Goal: Transaction & Acquisition: Book appointment/travel/reservation

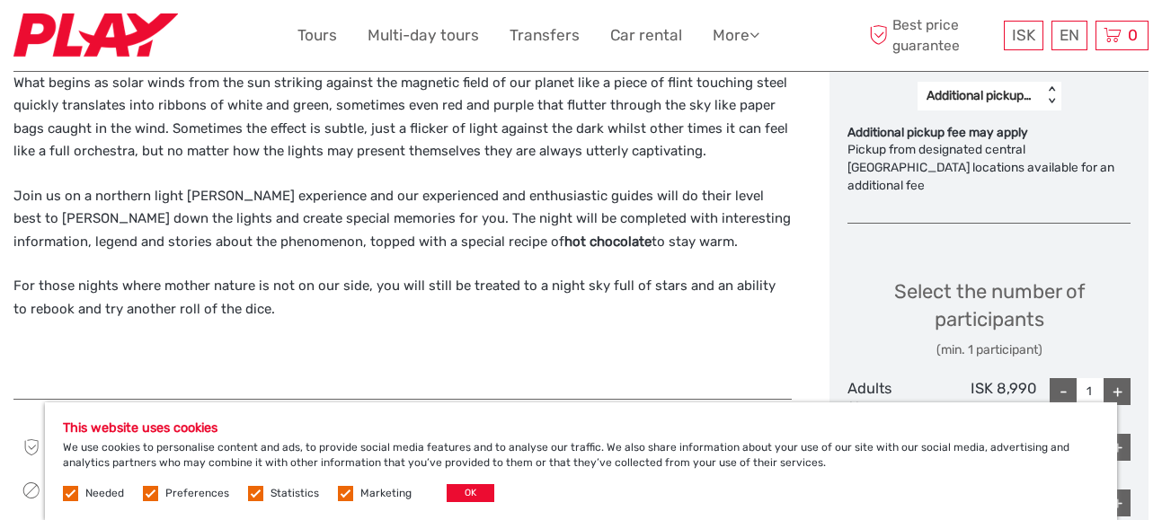
scroll to position [822, 0]
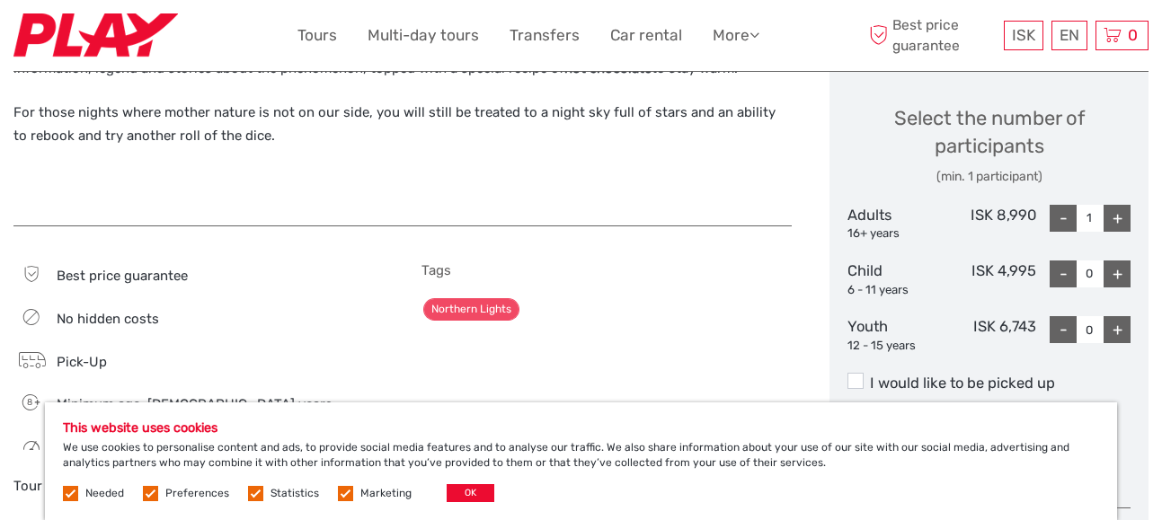
drag, startPoint x: 1170, startPoint y: 87, endPoint x: 1151, endPoint y: 209, distance: 123.7
click at [1161, 250] on html "ISK ISK € $ £ EN English Español Deutsch Tours Multi-day tours Transfers Car re…" at bounding box center [581, 437] width 1162 height 2753
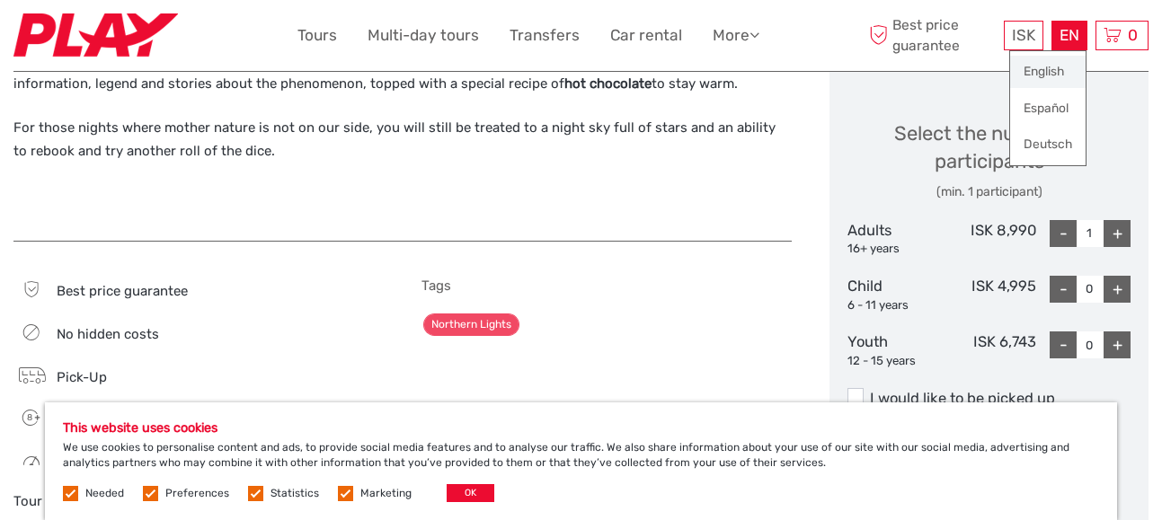
click at [1038, 73] on link "English" at bounding box center [1048, 72] width 76 height 32
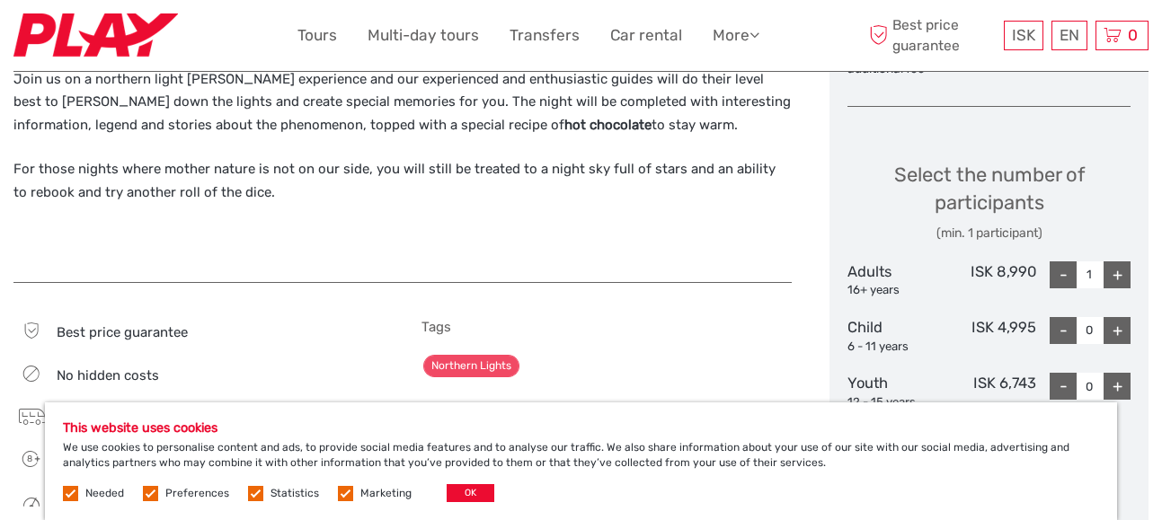
scroll to position [822, 0]
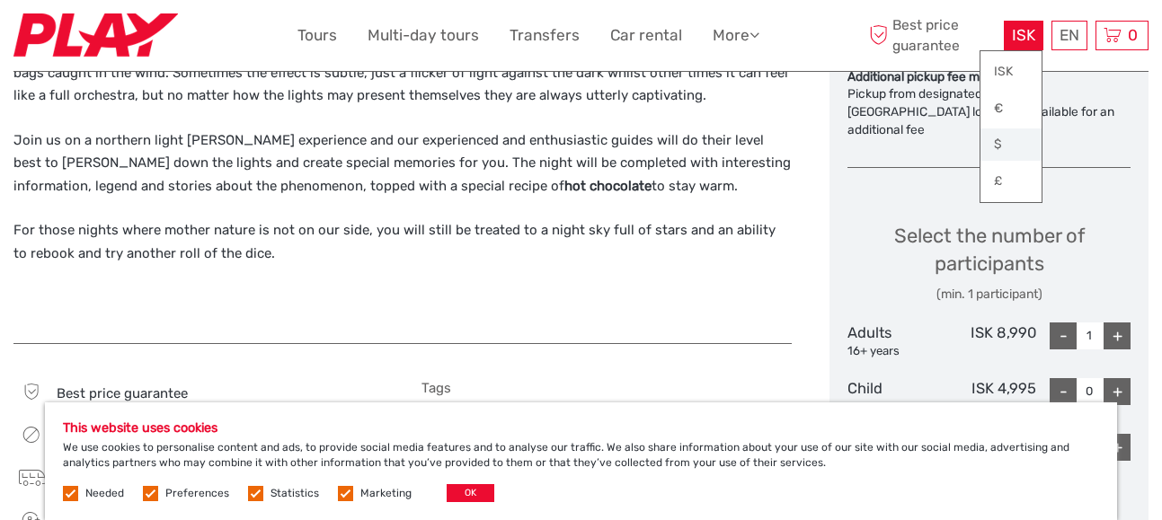
click at [1008, 146] on link "$" at bounding box center [1011, 145] width 61 height 32
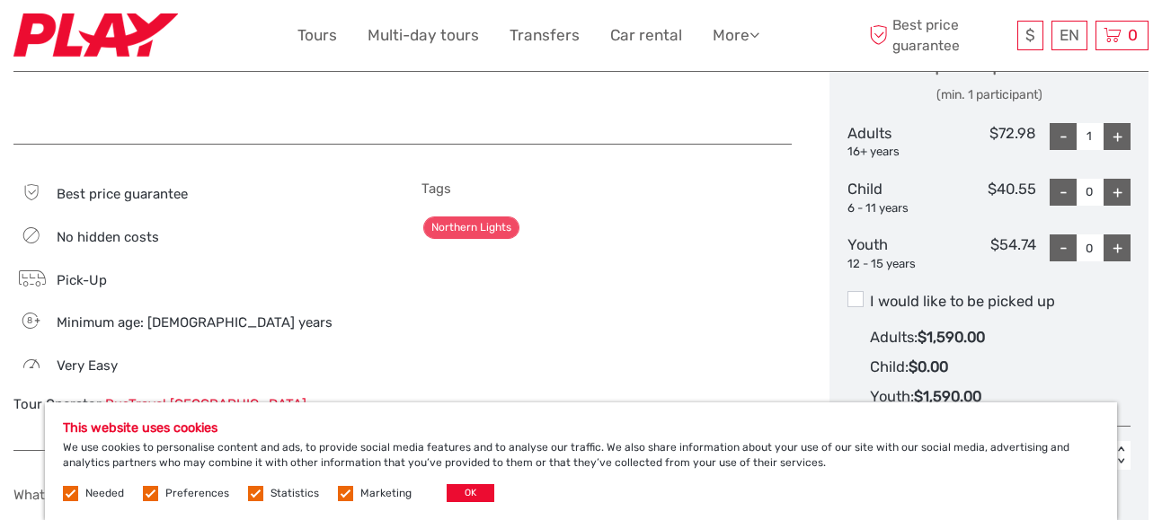
scroll to position [1062, 0]
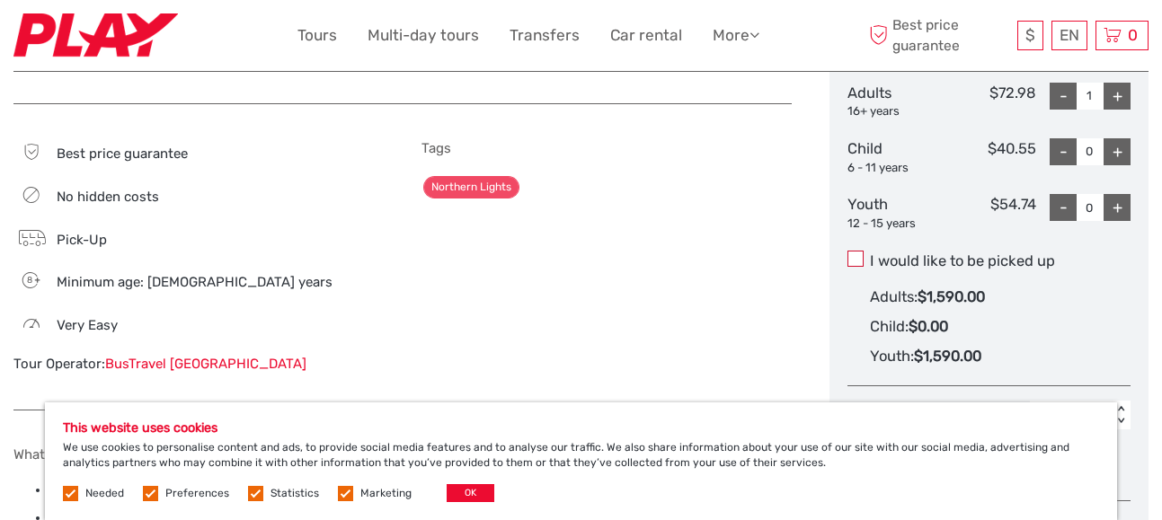
click at [850, 251] on span at bounding box center [856, 259] width 16 height 16
click at [870, 254] on input "I would like to be picked up" at bounding box center [870, 254] width 0 height 0
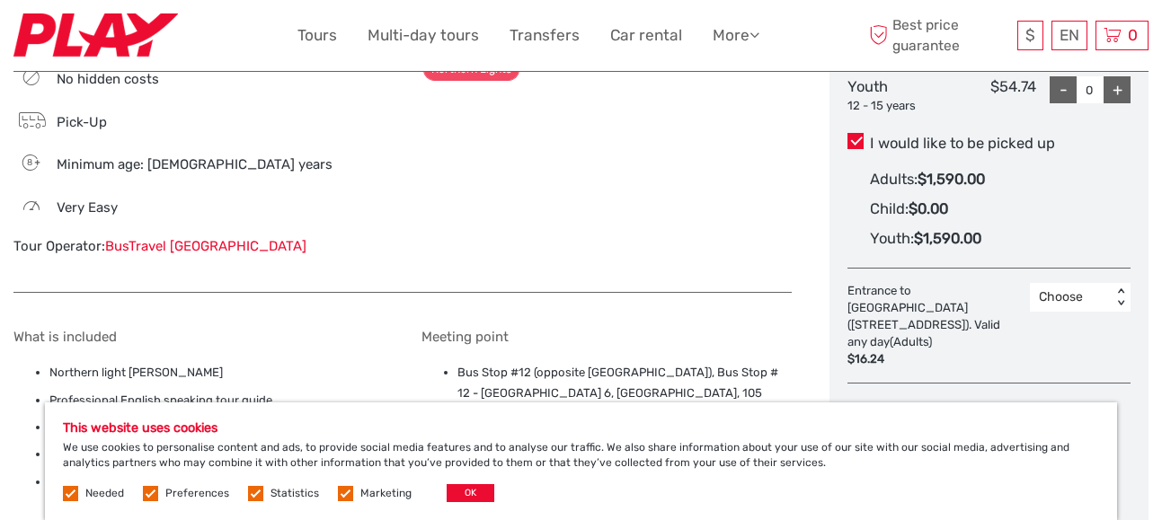
scroll to position [1117, 0]
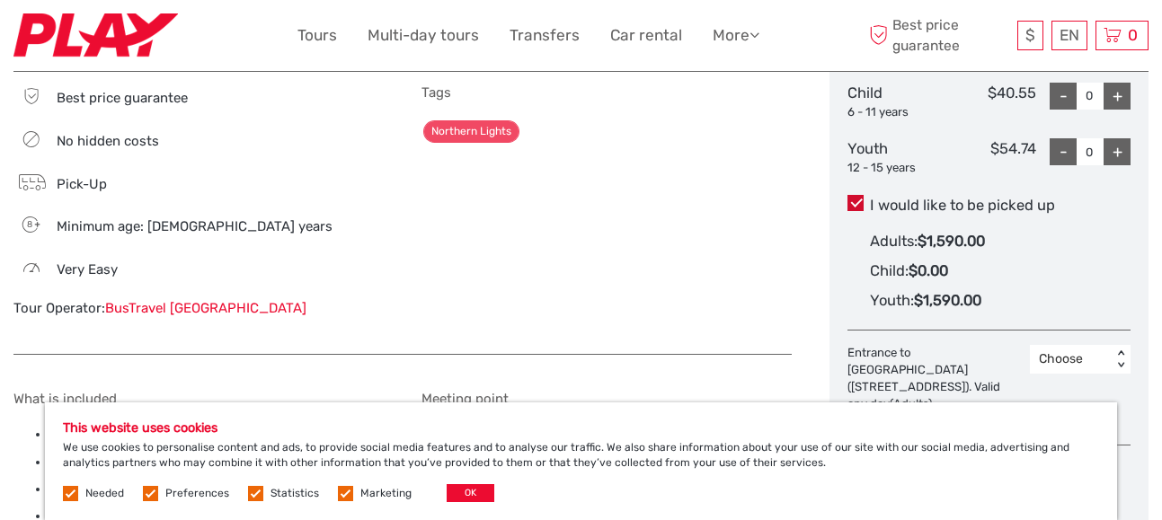
click at [859, 195] on span at bounding box center [856, 203] width 16 height 16
click at [870, 199] on input "I would like to be picked up" at bounding box center [870, 199] width 0 height 0
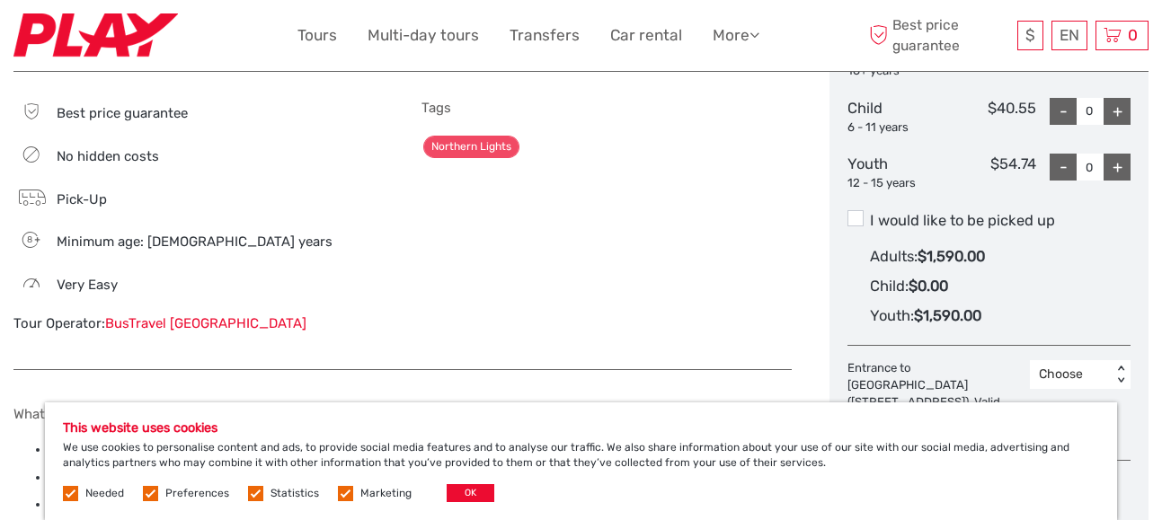
scroll to position [1098, 0]
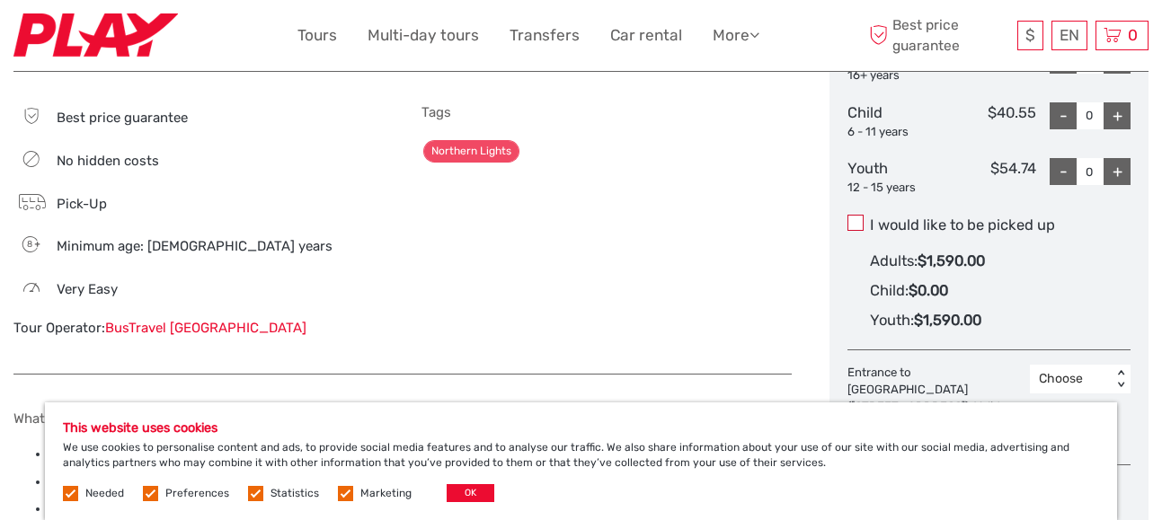
click at [858, 215] on span at bounding box center [856, 223] width 16 height 16
click at [870, 218] on input "I would like to be picked up" at bounding box center [870, 218] width 0 height 0
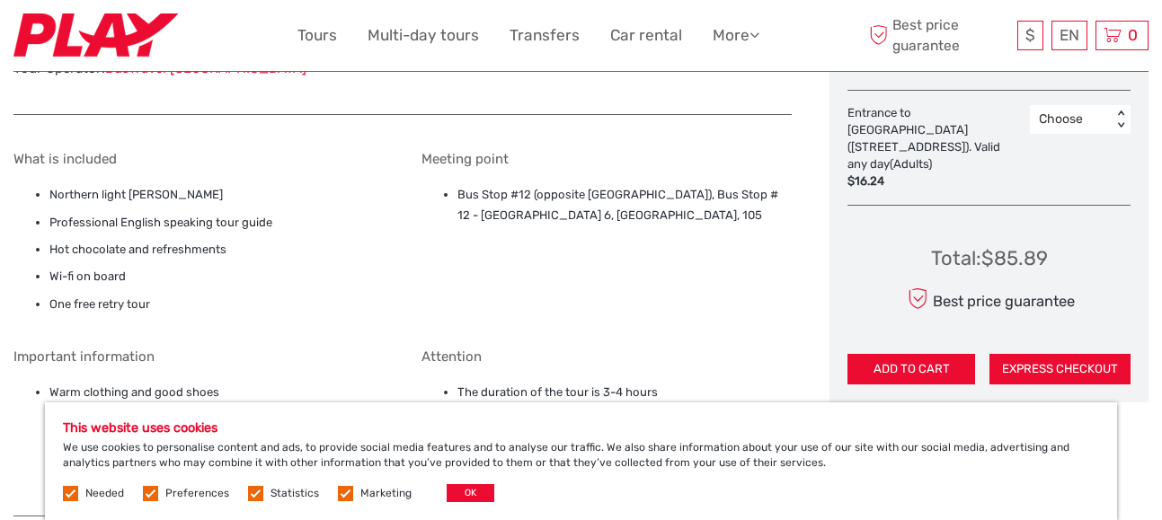
scroll to position [1338, 0]
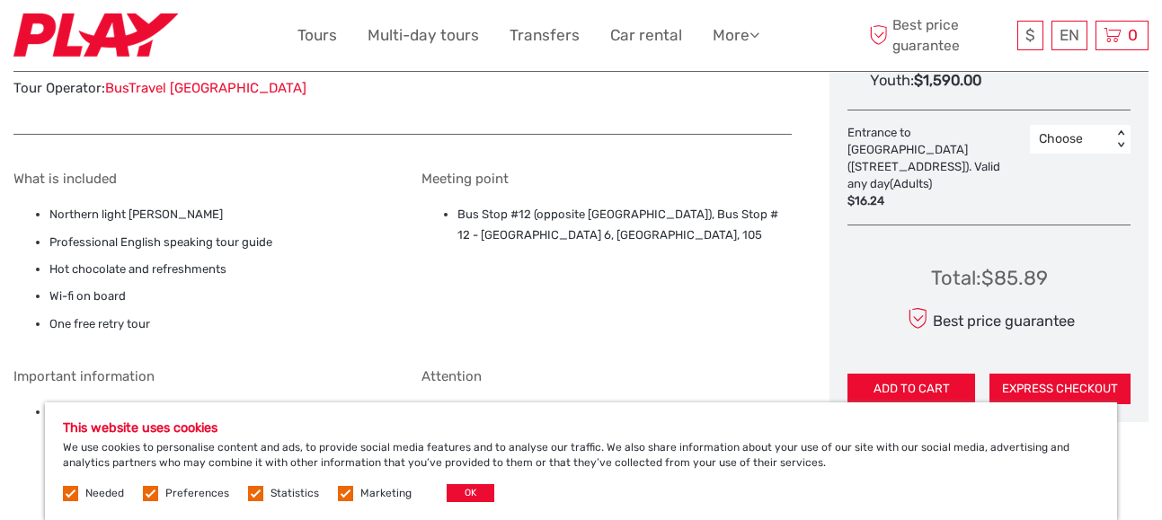
click at [1063, 130] on div "Choose" at bounding box center [1071, 139] width 64 height 18
click at [1055, 201] on div "1" at bounding box center [1080, 216] width 83 height 31
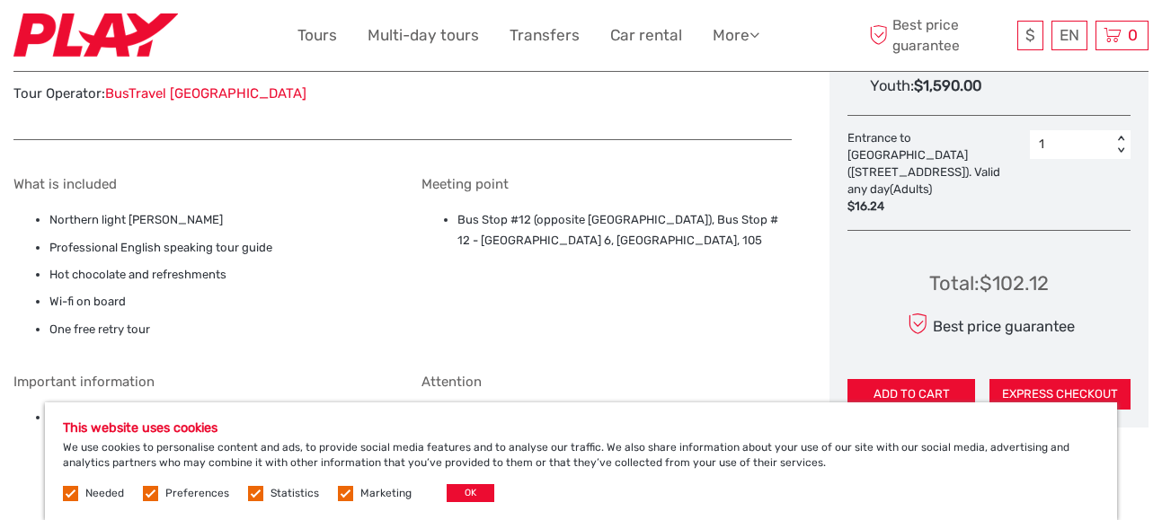
click at [574, 256] on div "Meeting point Bus Stop #12 (opposite Storm Hotel), Bus Stop # 12 - Þórunnartún …" at bounding box center [607, 261] width 370 height 171
click at [611, 259] on div "Meeting point Bus Stop #12 (opposite Storm Hotel), Bus Stop # 12 - Þórunnartún …" at bounding box center [607, 261] width 370 height 171
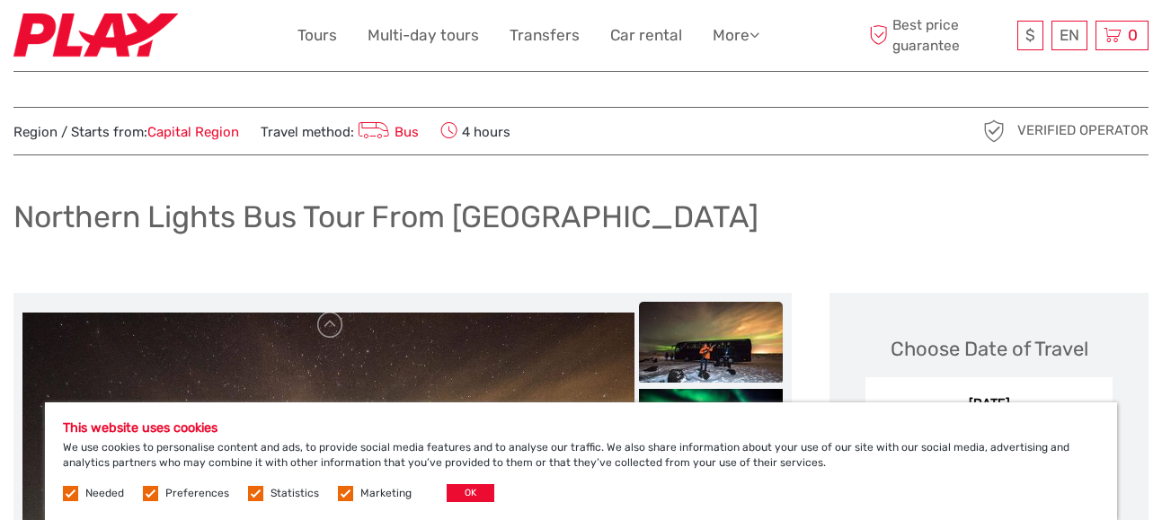
scroll to position [0, 0]
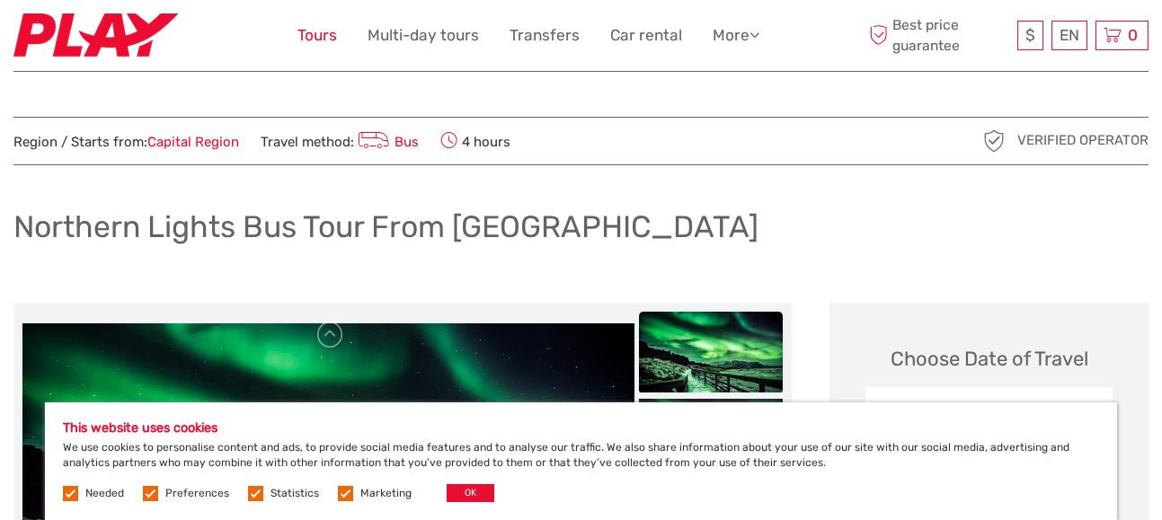
click at [323, 36] on link "Tours" at bounding box center [318, 35] width 40 height 26
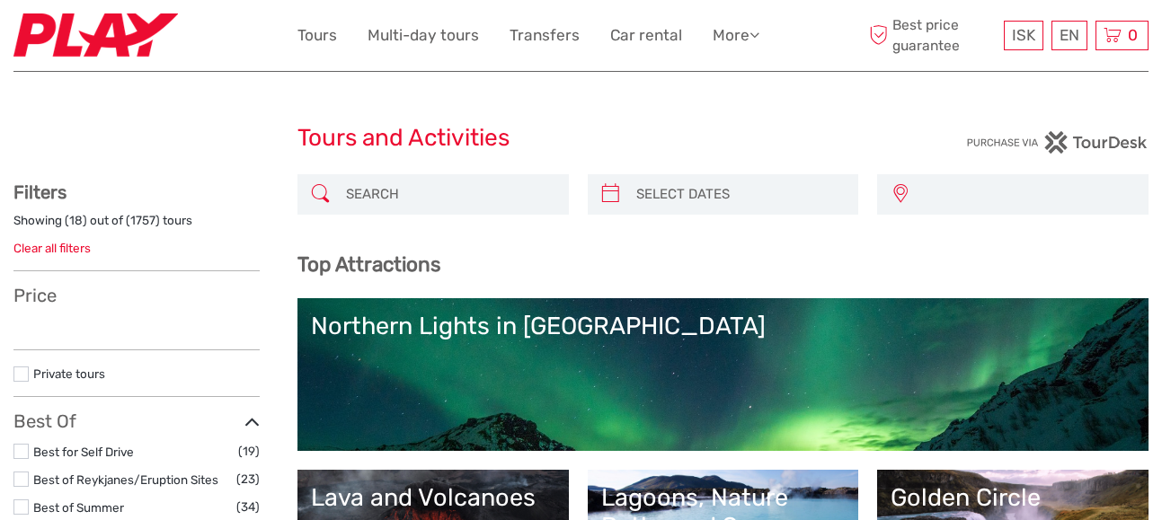
select select
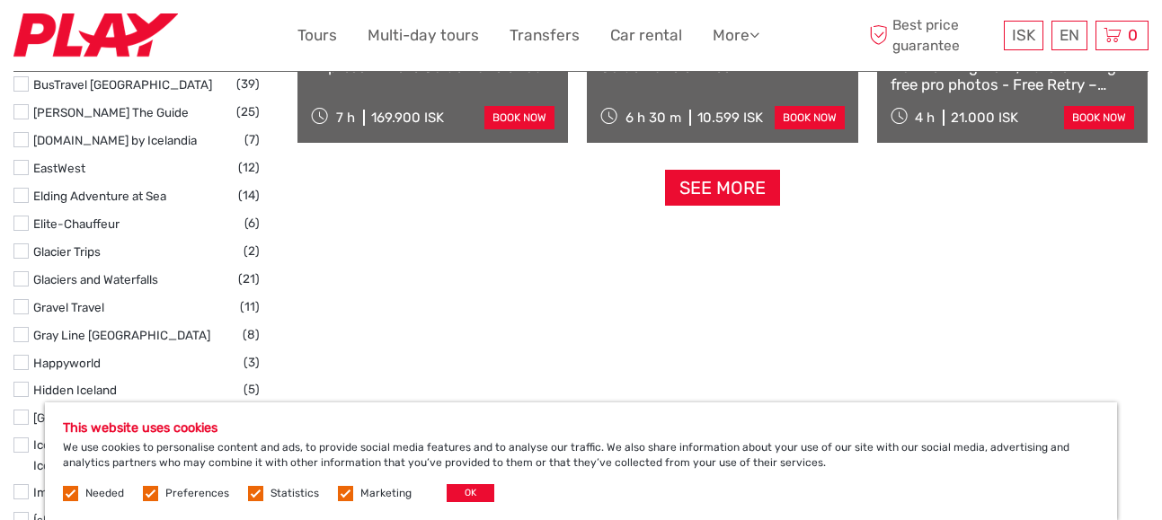
scroll to position [2295, 0]
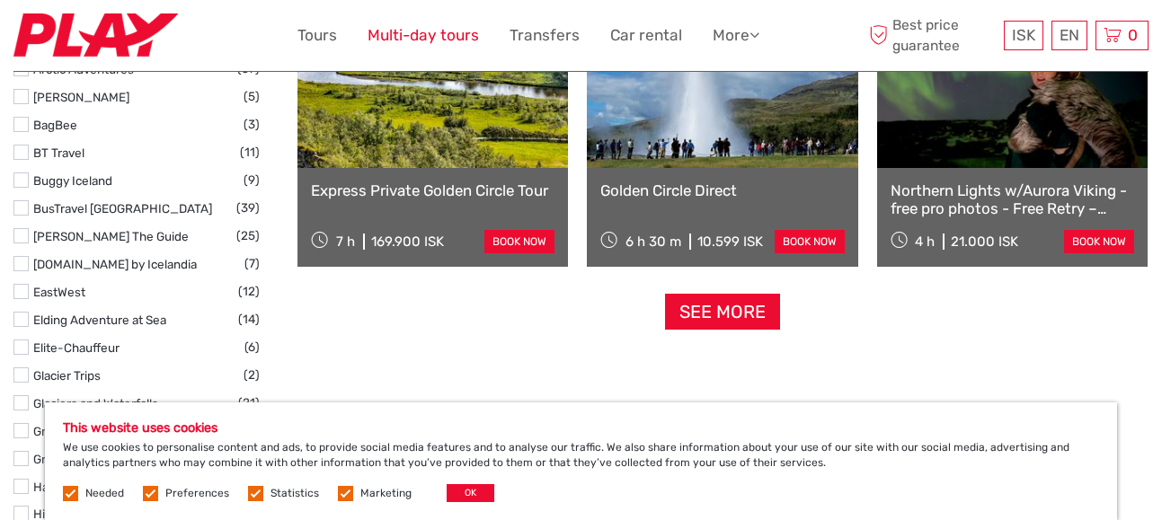
click at [416, 31] on link "Multi-day tours" at bounding box center [423, 35] width 111 height 26
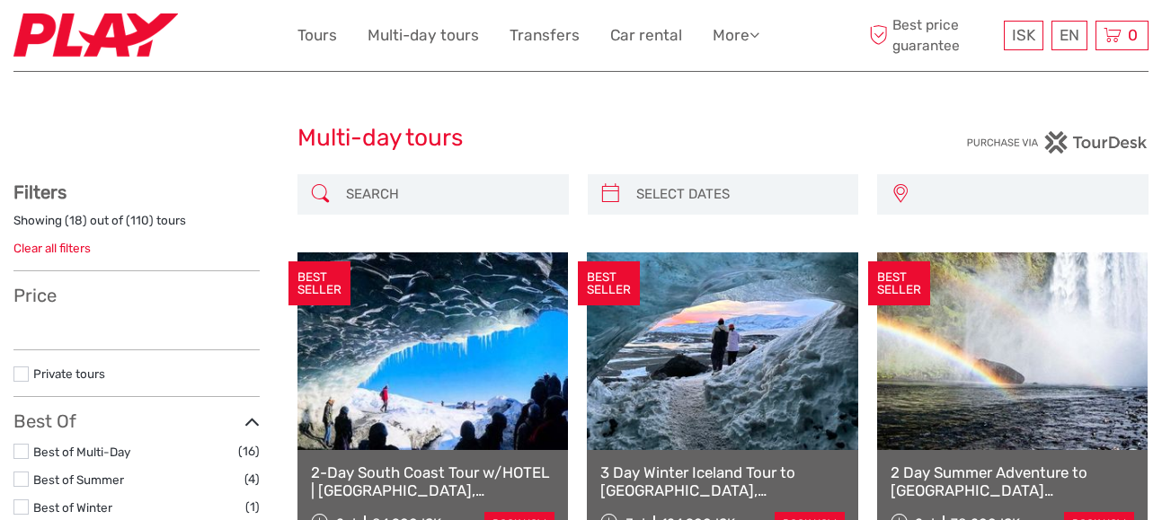
select select
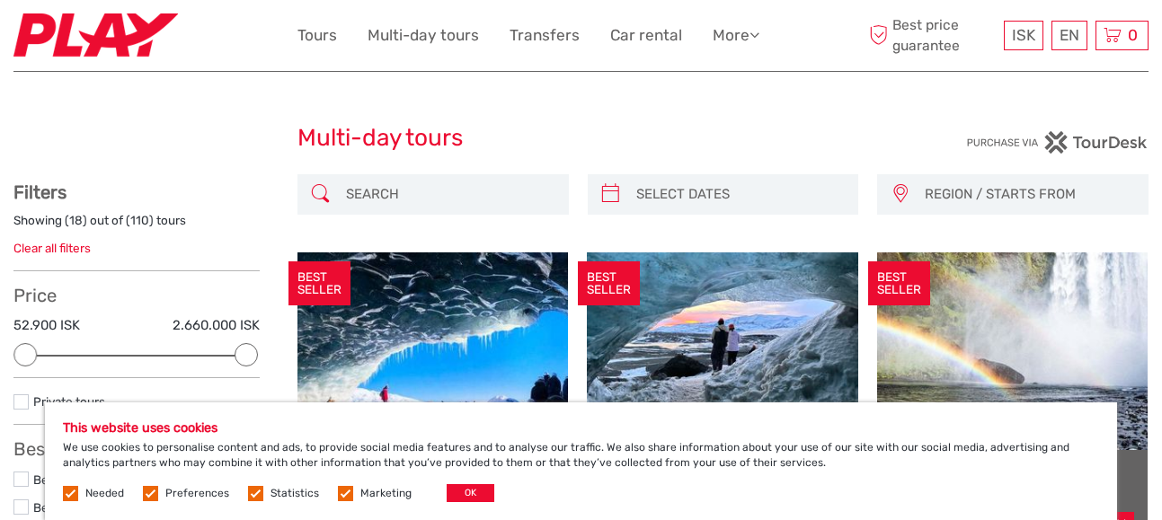
drag, startPoint x: 1167, startPoint y: 97, endPoint x: 725, endPoint y: 192, distance: 452.4
click at [438, 206] on input "search" at bounding box center [449, 194] width 221 height 31
click at [439, 200] on input "search" at bounding box center [449, 194] width 221 height 31
click at [1041, 197] on span "REGION / STARTS FROM" at bounding box center [1028, 195] width 223 height 30
